Goal: Task Accomplishment & Management: Use online tool/utility

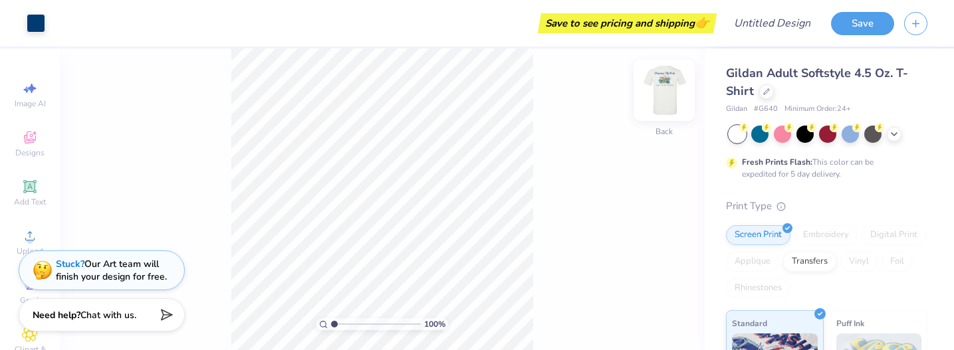
click at [667, 96] on img at bounding box center [663, 90] width 53 height 53
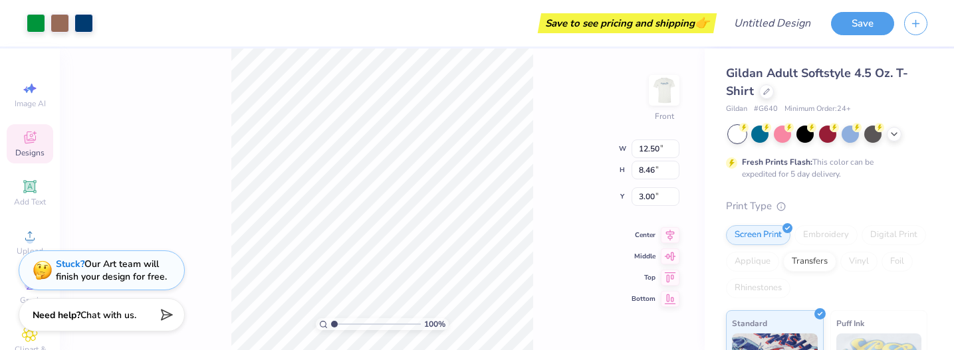
click at [537, 122] on div "100 % Front W 12.50 12.50 " H 8.46 8.46 " Y 3.00 3.00 " Center Middle Top Bottom" at bounding box center [382, 200] width 645 height 302
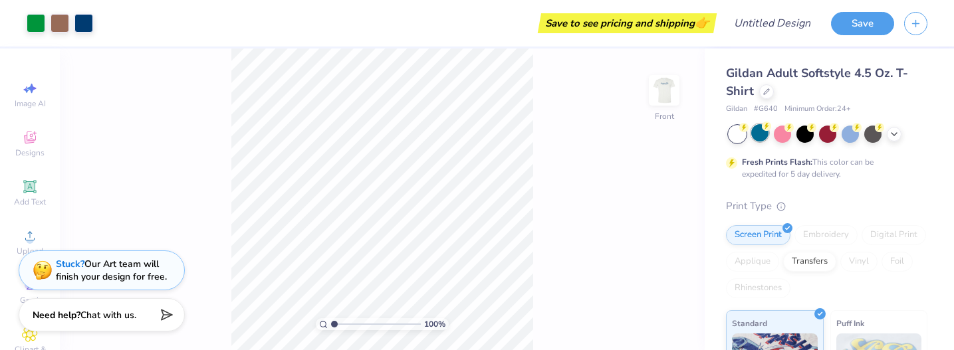
click at [762, 142] on div at bounding box center [759, 132] width 17 height 17
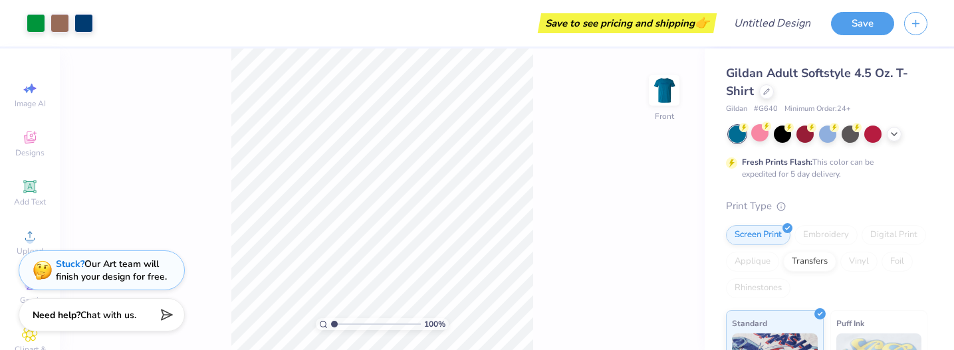
click at [889, 138] on icon at bounding box center [894, 134] width 11 height 11
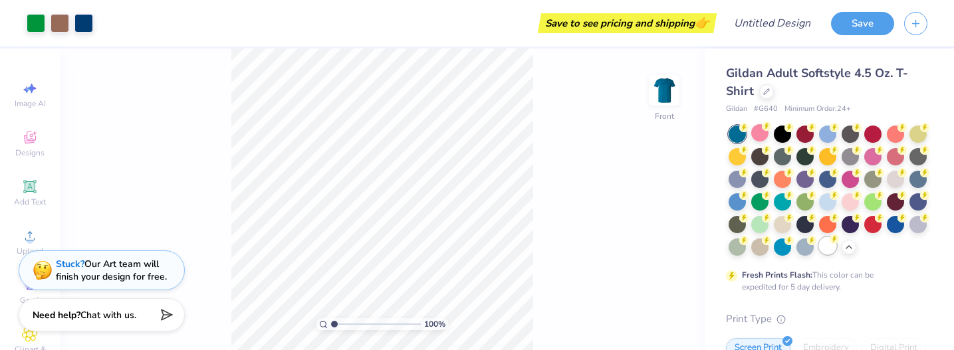
click at [832, 250] on div at bounding box center [827, 245] width 17 height 17
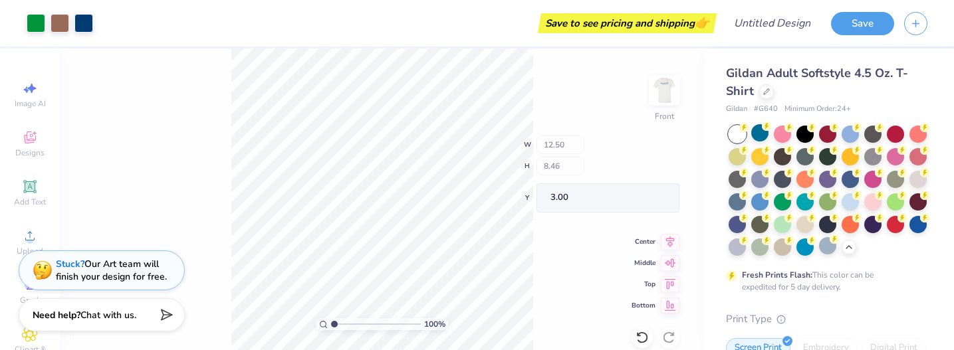
type input "1.50"
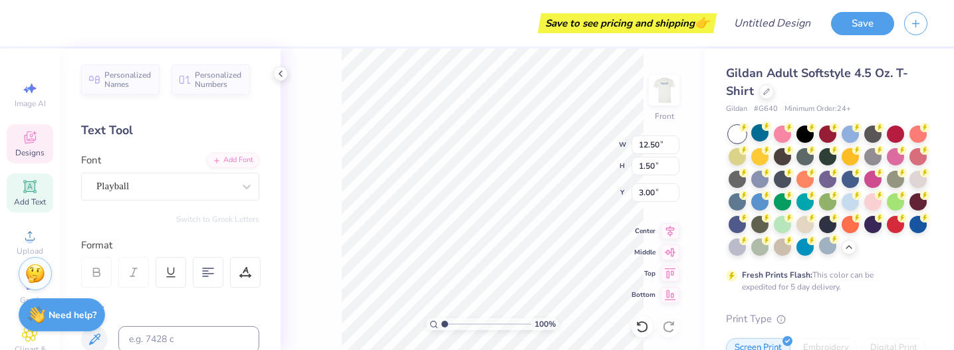
type textarea "G"
type textarea "b"
type textarea "Big event, Big impact"
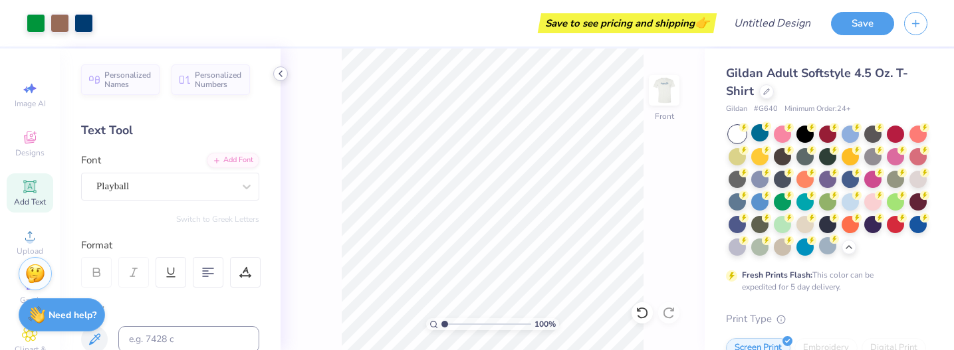
click at [278, 77] on icon at bounding box center [280, 73] width 11 height 11
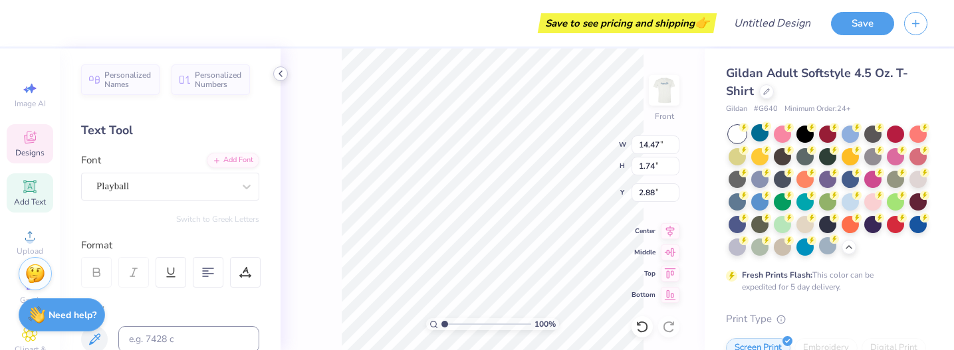
scroll to position [0, 1]
type textarea "big event, big impact"
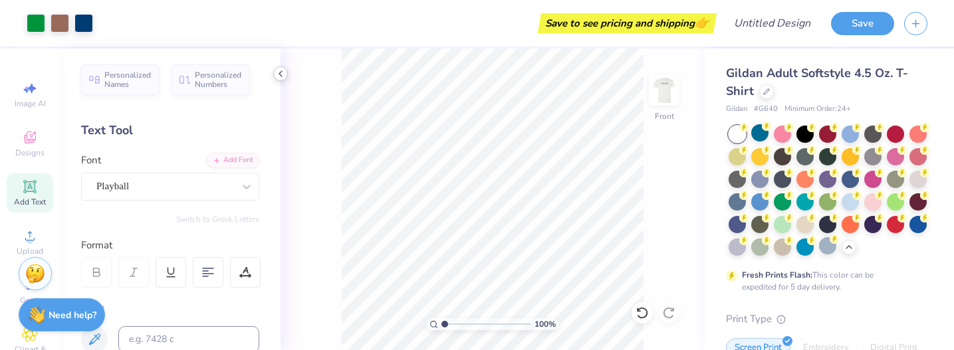
click at [284, 73] on icon at bounding box center [280, 73] width 11 height 11
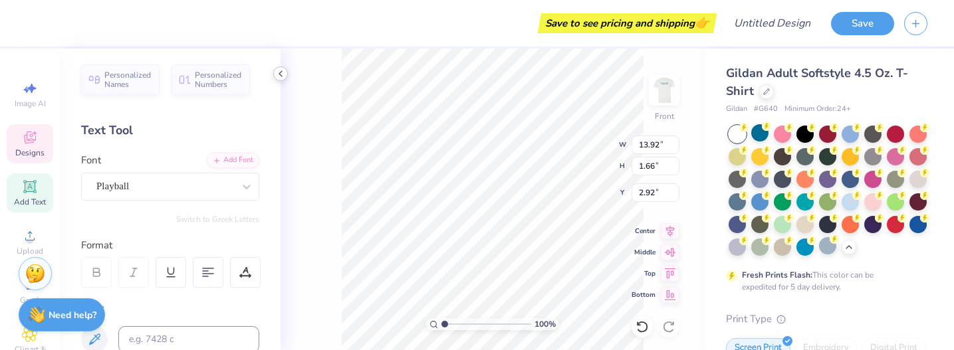
click at [280, 74] on polyline at bounding box center [280, 73] width 3 height 5
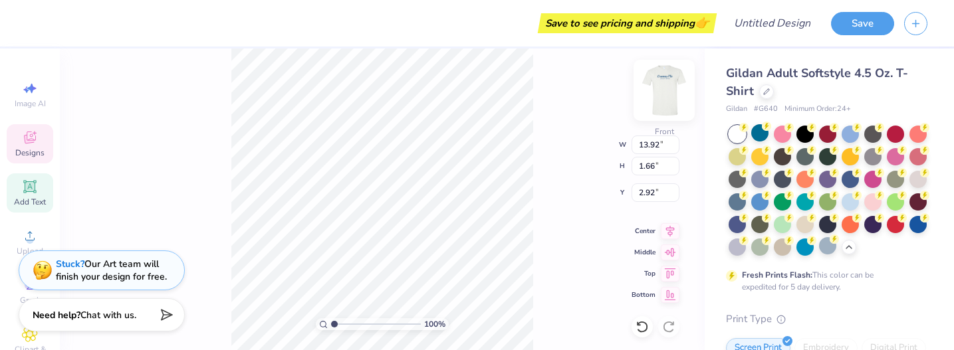
click at [661, 87] on img at bounding box center [663, 90] width 53 height 53
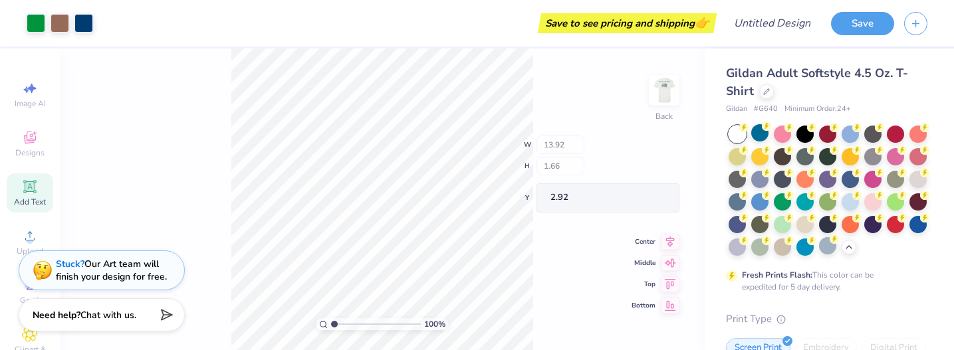
click at [661, 87] on img at bounding box center [664, 90] width 27 height 27
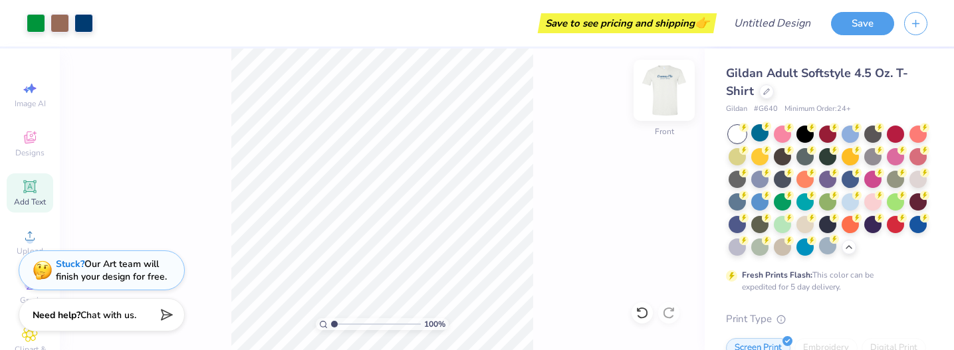
click at [686, 101] on img at bounding box center [663, 90] width 53 height 53
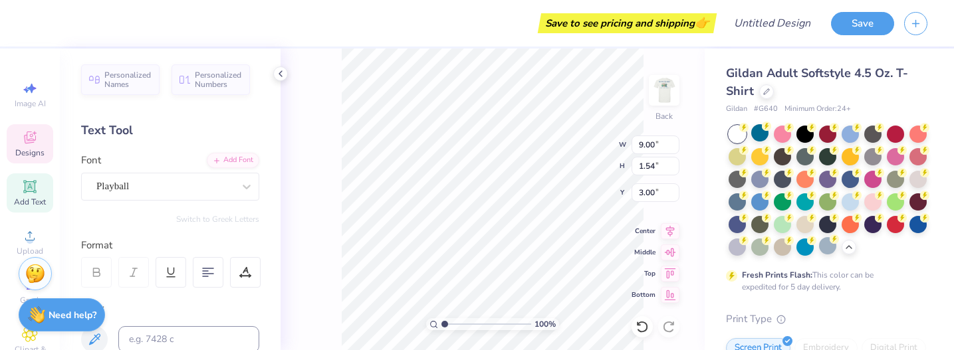
scroll to position [0, 0]
type textarea "G"
type textarea "THE BIG EVENT"
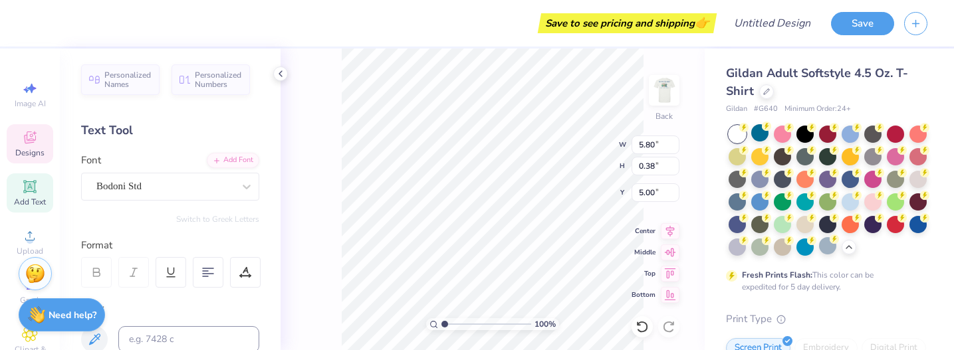
type textarea "T"
type textarea "BIG EVENT, BIG IMPACT"
type textarea "T"
type textarea "The Big Event"
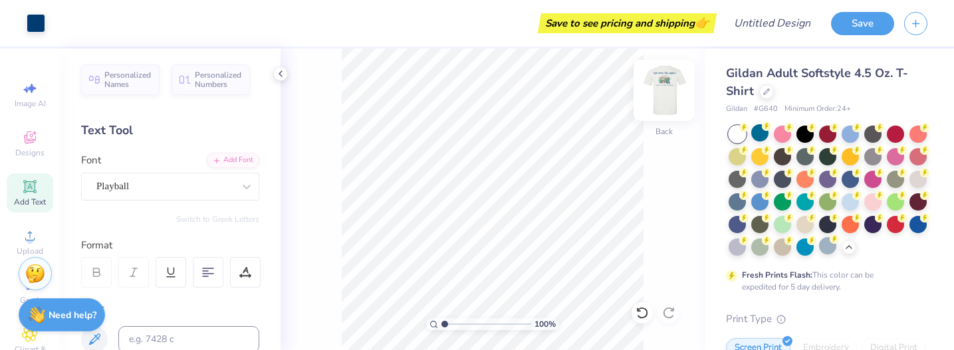
click at [664, 96] on img at bounding box center [663, 90] width 53 height 53
click at [664, 96] on img at bounding box center [664, 90] width 27 height 27
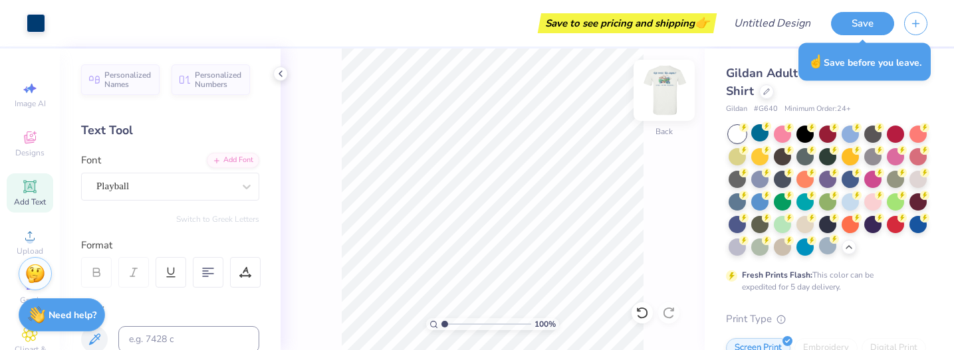
click at [671, 105] on img at bounding box center [663, 90] width 53 height 53
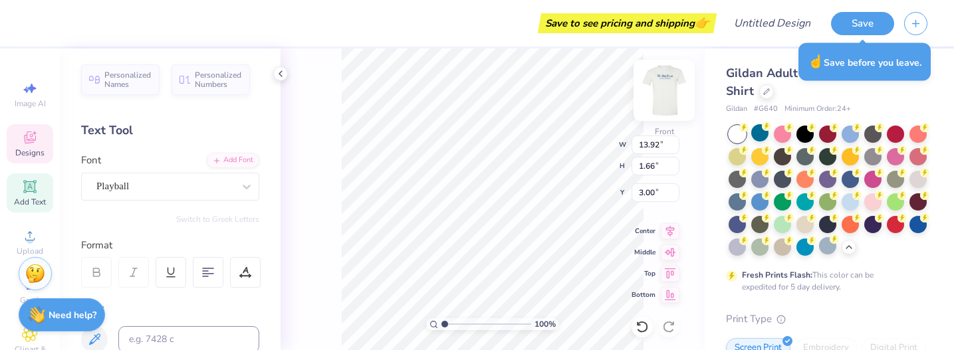
scroll to position [0, 0]
type textarea "b"
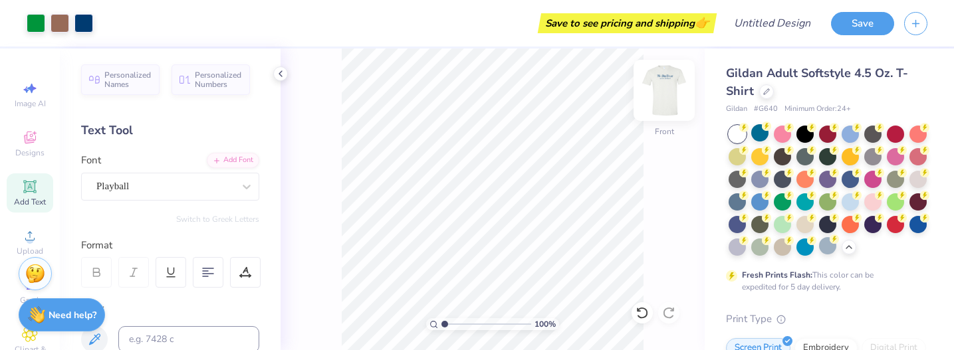
click at [665, 90] on img at bounding box center [663, 90] width 53 height 53
click at [665, 90] on img at bounding box center [664, 90] width 27 height 27
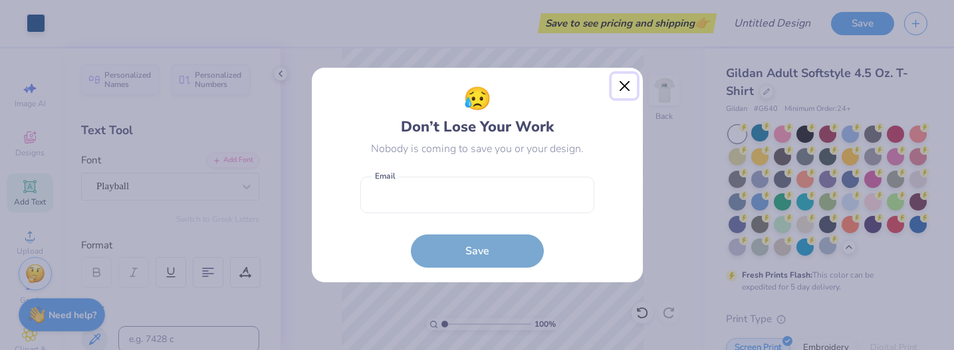
click at [627, 84] on button "Close" at bounding box center [624, 86] width 25 height 25
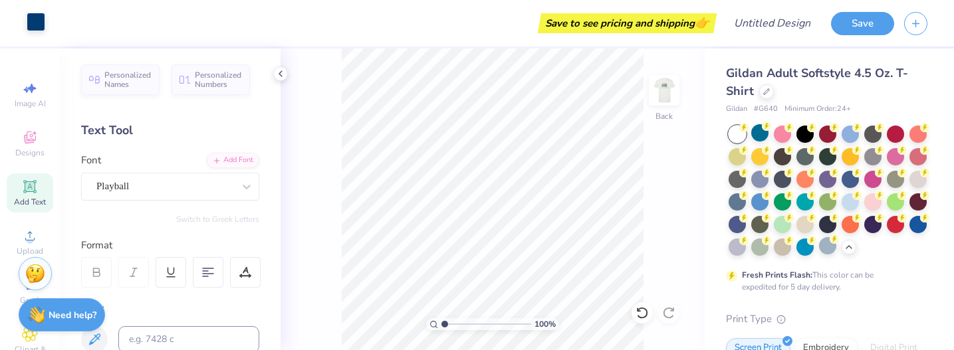
click at [37, 25] on div at bounding box center [36, 22] width 19 height 19
